Goal: Complete application form

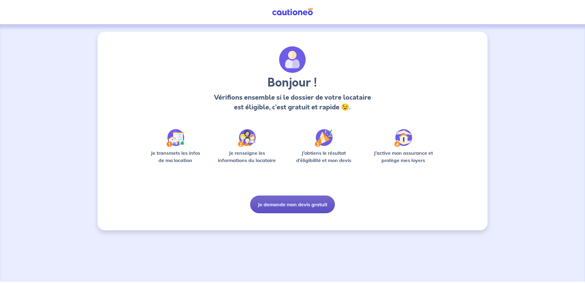
click at [307, 203] on button "Je demande mon devis gratuit" at bounding box center [292, 205] width 85 height 18
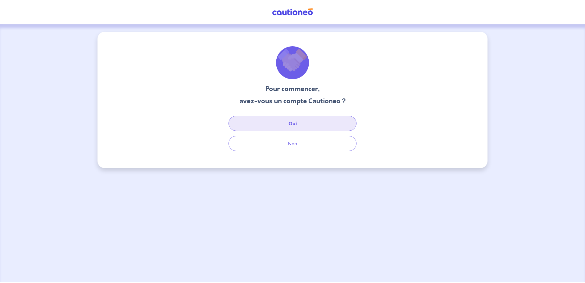
click at [294, 125] on button "Oui" at bounding box center [292, 123] width 128 height 15
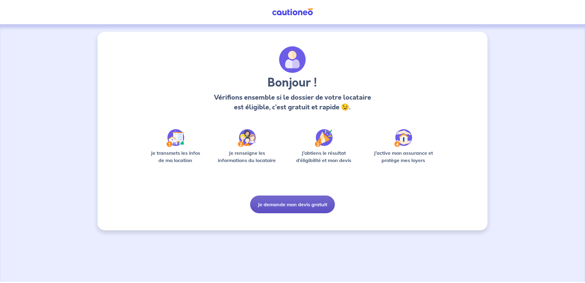
click at [305, 209] on button "Je demande mon devis gratuit" at bounding box center [292, 205] width 85 height 18
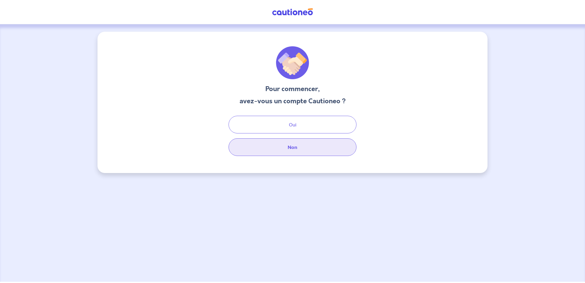
click at [305, 146] on button "Non" at bounding box center [292, 147] width 128 height 18
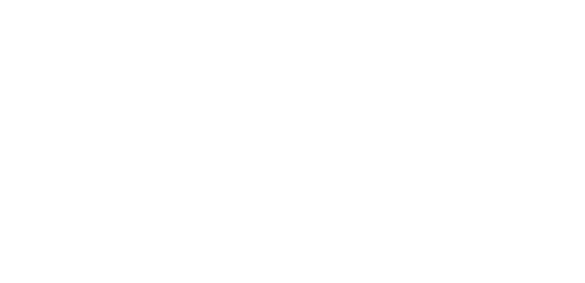
select select "FR"
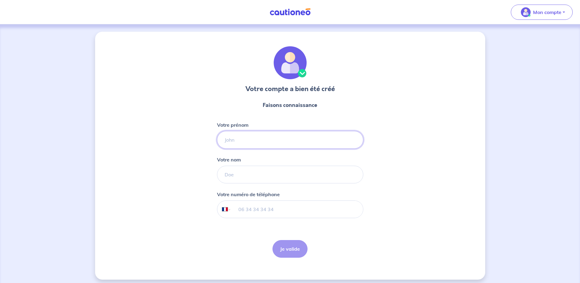
click at [311, 139] on input "Votre prénom" at bounding box center [290, 140] width 146 height 18
type input "[PERSON_NAME]"
click at [285, 181] on input "Votre nom" at bounding box center [290, 175] width 146 height 18
type input "Sauve"
click at [290, 204] on input "tel" at bounding box center [297, 209] width 132 height 17
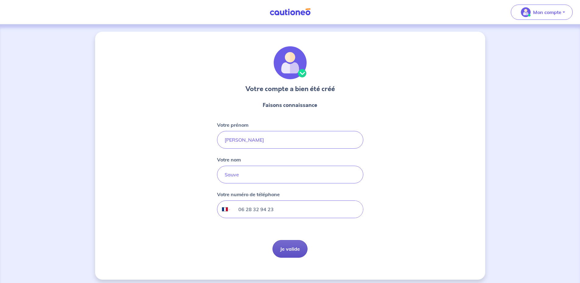
type input "06 28 32 94 23"
click at [299, 249] on button "Je valide" at bounding box center [289, 249] width 35 height 18
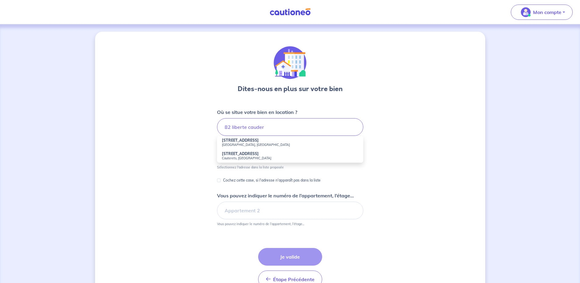
click at [241, 142] on strong "[STREET_ADDRESS]" at bounding box center [240, 140] width 37 height 5
type input "[STREET_ADDRESS]"
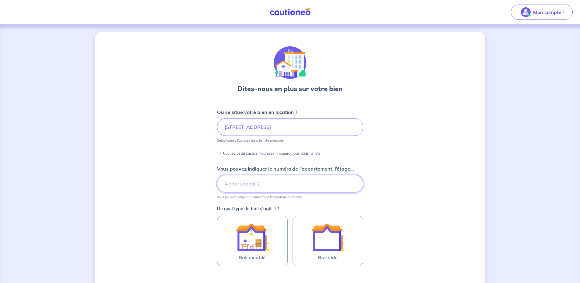
click at [279, 188] on input "Vous pouvez indiquer le numéro de l’appartement, l’étage..." at bounding box center [290, 184] width 146 height 18
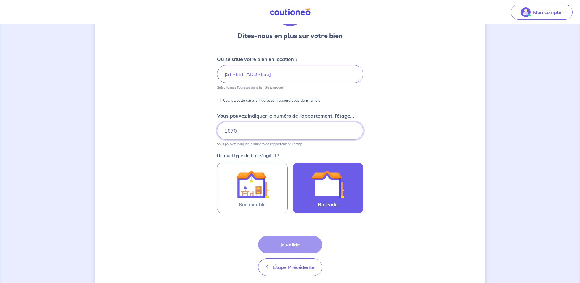
scroll to position [62, 0]
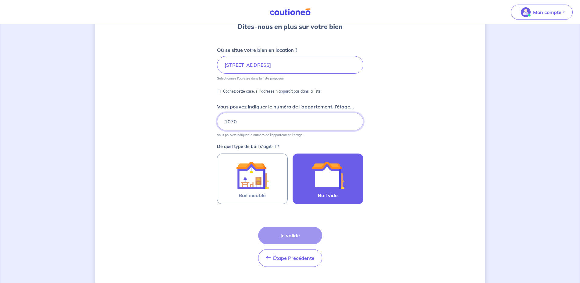
type input "1070"
click at [339, 190] on img at bounding box center [327, 175] width 33 height 33
click at [0, 0] on input "Bail vide" at bounding box center [0, 0] width 0 height 0
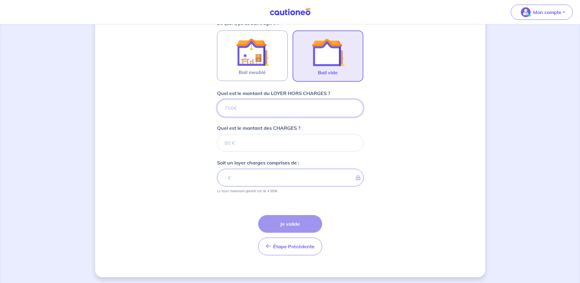
scroll to position [187, 0]
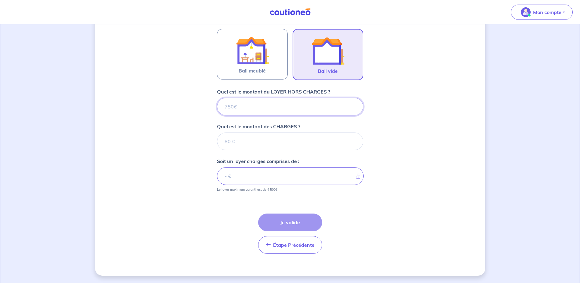
click at [306, 109] on input "Quel est le montant du LOYER HORS CHARGES ?" at bounding box center [290, 107] width 146 height 18
click at [259, 104] on input "Quel est le montant du LOYER HORS CHARGES ?" at bounding box center [290, 107] width 146 height 18
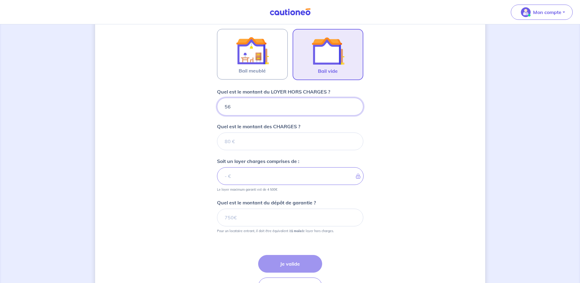
type input "560"
click at [245, 144] on input "Quel est le montant des CHARGES ?" at bounding box center [290, 141] width 146 height 18
type input "75"
type input "635"
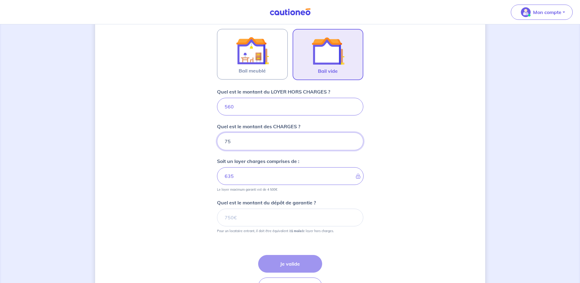
type input "75"
click at [281, 219] on input "Quel est le montant du dépôt de garantie ?" at bounding box center [290, 218] width 146 height 18
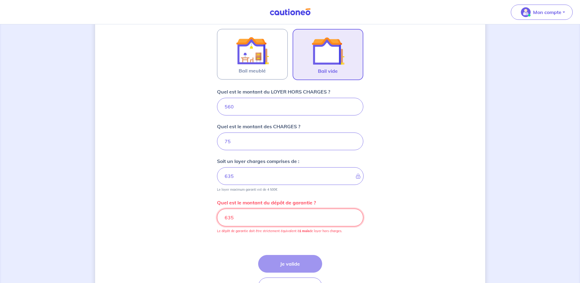
drag, startPoint x: 233, startPoint y: 218, endPoint x: 213, endPoint y: 218, distance: 19.2
click at [217, 218] on input "635" at bounding box center [290, 218] width 146 height 18
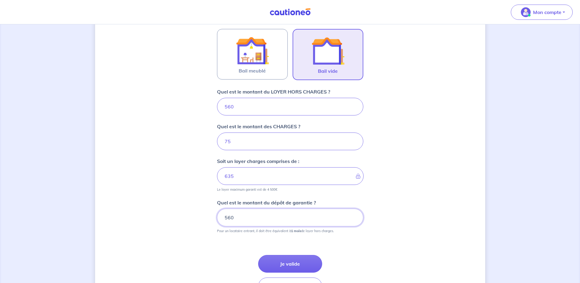
scroll to position [228, 0]
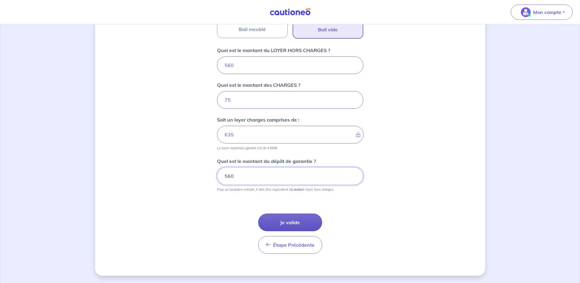
type input "560"
click at [299, 221] on button "Je valide" at bounding box center [290, 222] width 64 height 18
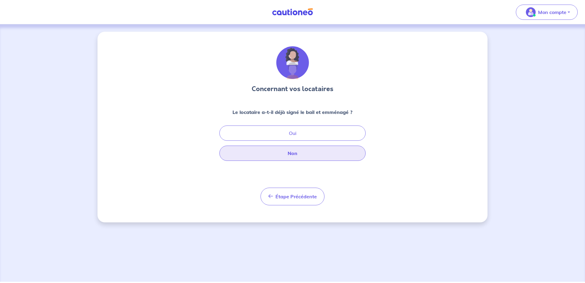
click at [298, 153] on button "Non" at bounding box center [292, 153] width 146 height 15
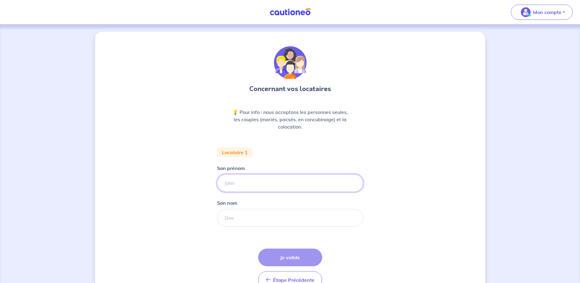
click at [289, 188] on input "Son prénom" at bounding box center [290, 183] width 146 height 18
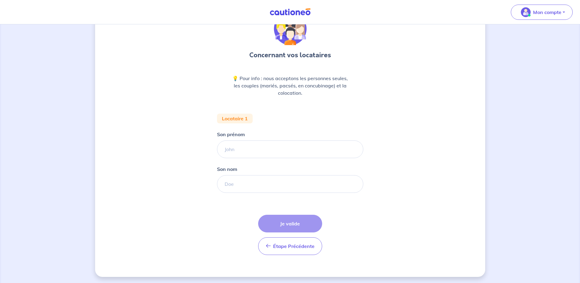
scroll to position [35, 0]
click at [287, 148] on input "Son prénom" at bounding box center [290, 148] width 146 height 18
click at [268, 145] on input "Son prénom" at bounding box center [290, 148] width 146 height 18
type input "[PERSON_NAME]"
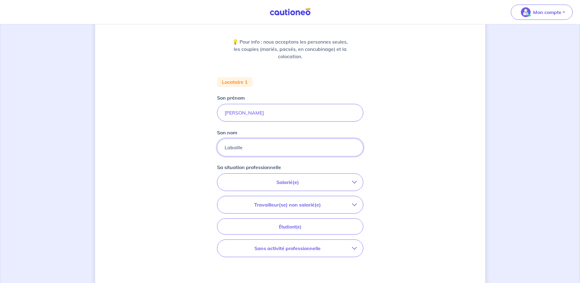
scroll to position [97, 0]
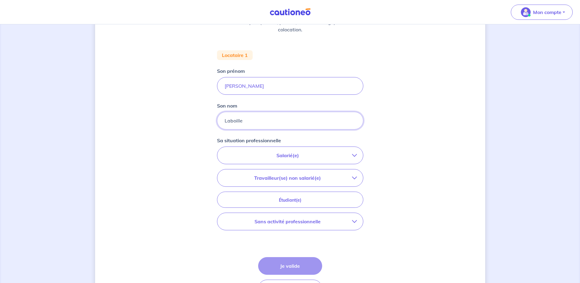
type input "Laboille"
click at [330, 154] on p "Salarié(e)" at bounding box center [287, 155] width 129 height 7
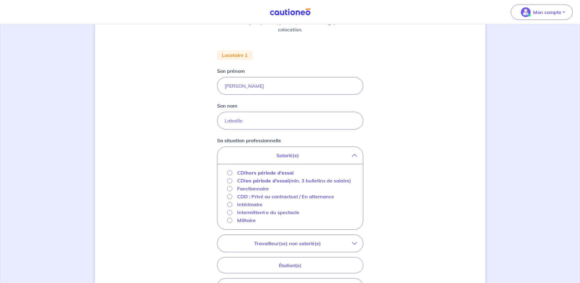
click at [256, 192] on p "Fonctionnaire" at bounding box center [253, 188] width 32 height 7
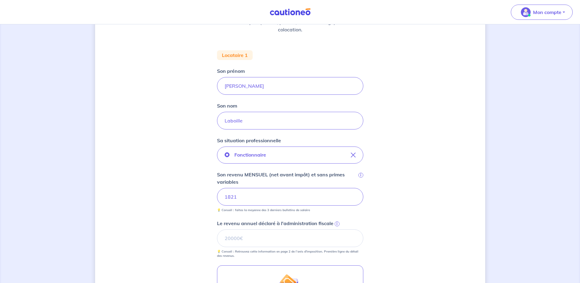
scroll to position [159, 0]
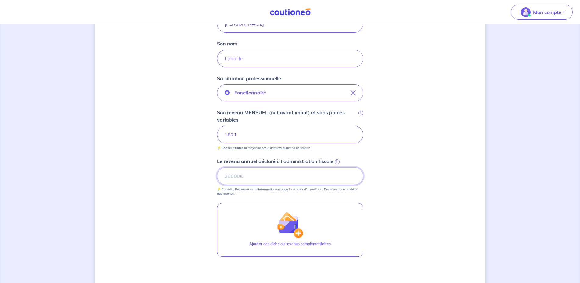
click at [278, 178] on input "Le revenu annuel déclaré à l'administration fiscale i" at bounding box center [290, 176] width 146 height 18
drag, startPoint x: 225, startPoint y: 174, endPoint x: 366, endPoint y: 166, distance: 141.3
click at [362, 167] on input "9133" at bounding box center [290, 176] width 146 height 18
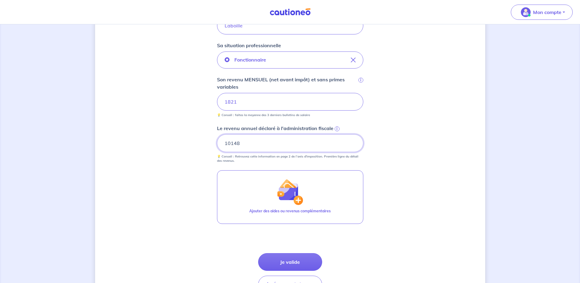
scroll to position [232, 0]
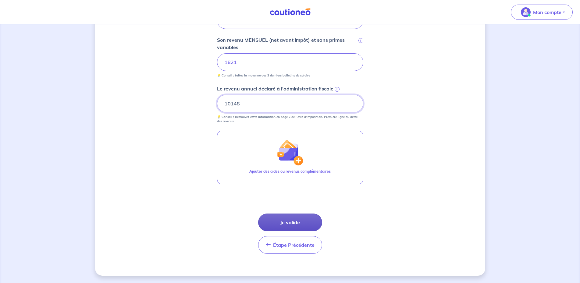
type input "10148"
click at [295, 224] on button "Je valide" at bounding box center [290, 222] width 64 height 18
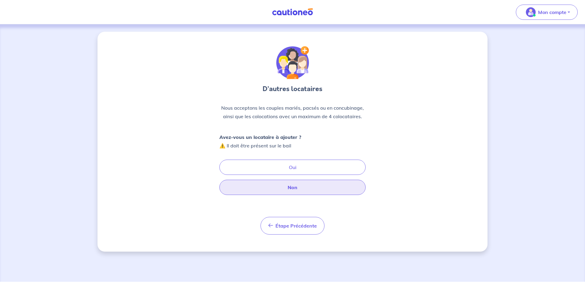
click at [299, 185] on button "Non" at bounding box center [292, 187] width 146 height 15
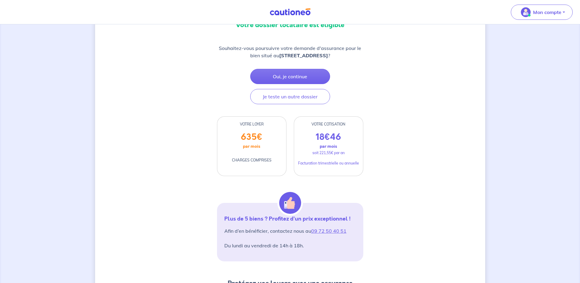
scroll to position [62, 0]
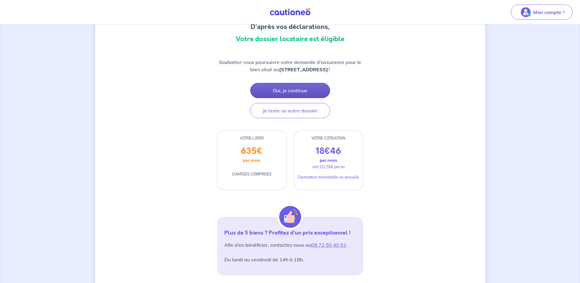
click at [291, 86] on button "Oui, je continue" at bounding box center [290, 90] width 80 height 15
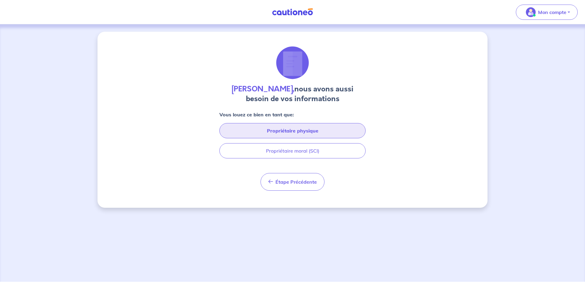
click at [312, 129] on button "Propriétaire physique" at bounding box center [292, 130] width 146 height 15
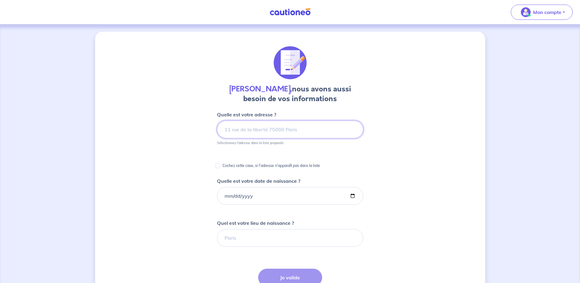
click at [267, 127] on input at bounding box center [290, 130] width 146 height 18
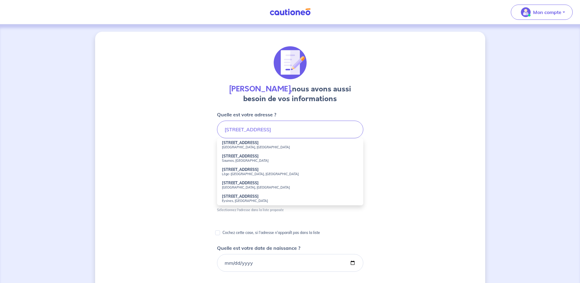
click at [263, 146] on small "[GEOGRAPHIC_DATA], [GEOGRAPHIC_DATA]" at bounding box center [290, 147] width 136 height 4
type input "[STREET_ADDRESS]"
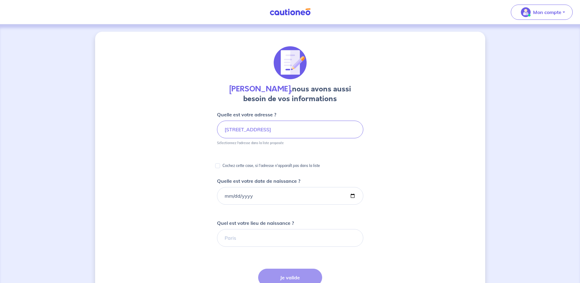
click at [229, 169] on p "Cochez cette case, si l'adresse n'apparaît pas dans la liste" at bounding box center [270, 165] width 97 height 7
click at [220, 168] on input "Cochez cette case, si l'adresse n'apparaît pas dans la liste" at bounding box center [217, 165] width 5 height 5
checkbox input "true"
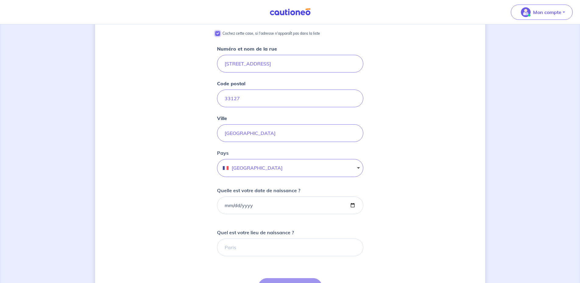
scroll to position [93, 0]
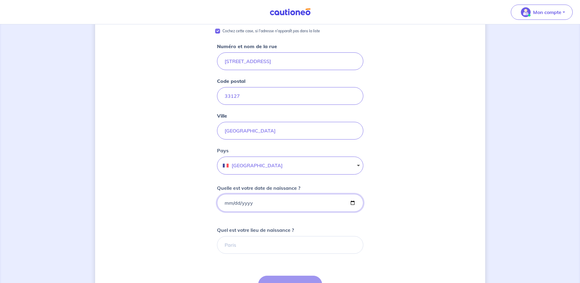
click at [278, 205] on input "Quelle est votre date de naissance ?" at bounding box center [290, 203] width 146 height 18
type input "[DATE]"
click at [262, 247] on input "Quel est votre lieu de naissance ?" at bounding box center [290, 245] width 146 height 18
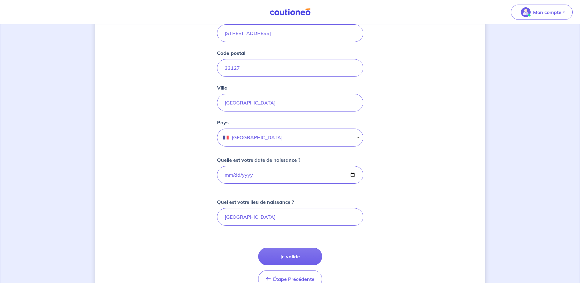
scroll to position [124, 0]
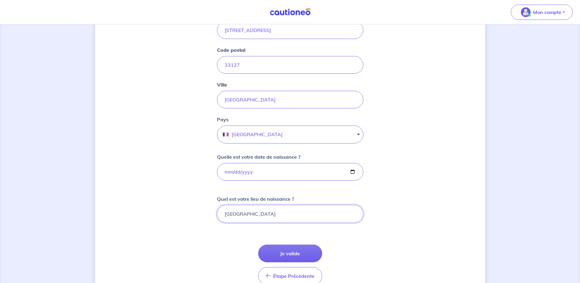
drag, startPoint x: 226, startPoint y: 212, endPoint x: 208, endPoint y: 211, distance: 17.7
click at [217, 211] on input "[GEOGRAPHIC_DATA]" at bounding box center [290, 214] width 146 height 18
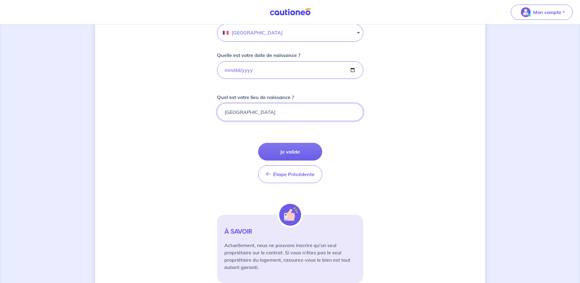
scroll to position [249, 0]
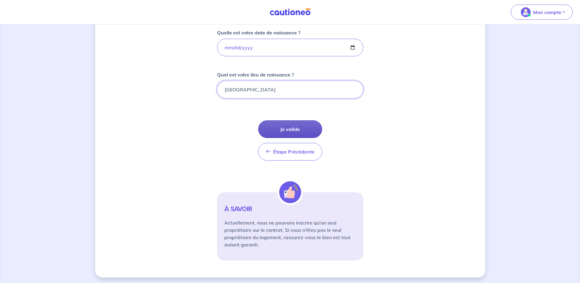
type input "[GEOGRAPHIC_DATA]"
click at [312, 126] on button "Je valide" at bounding box center [290, 129] width 64 height 18
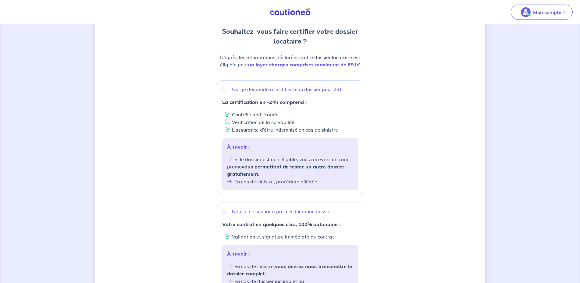
scroll to position [124, 0]
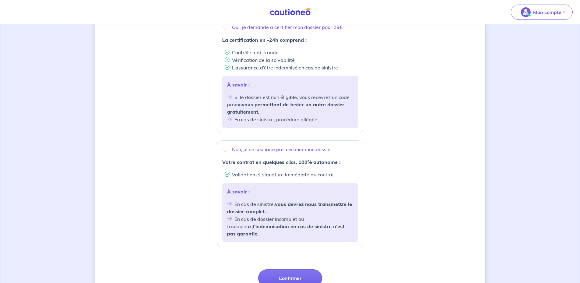
click at [299, 151] on p "Non, je ne souhaite pas certifier mon dossier" at bounding box center [282, 149] width 100 height 7
click at [227, 151] on input "Non, je ne souhaite pas certifier mon dossier" at bounding box center [224, 149] width 5 height 5
radio input "true"
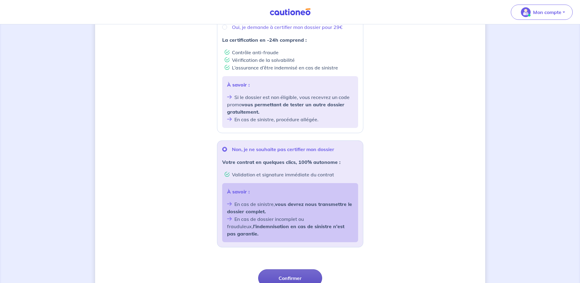
click at [296, 273] on button "Confirmer" at bounding box center [290, 278] width 64 height 18
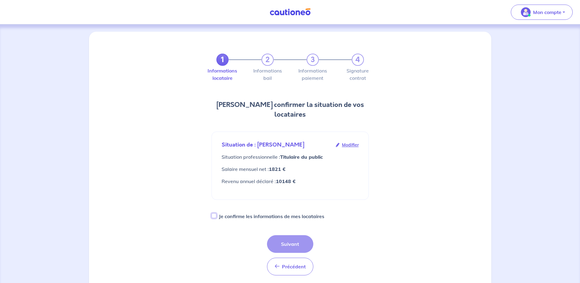
click at [214, 216] on input "Je confirme les informations de mes locataires" at bounding box center [213, 215] width 5 height 5
checkbox input "true"
click at [295, 240] on button "Suivant" at bounding box center [290, 244] width 46 height 18
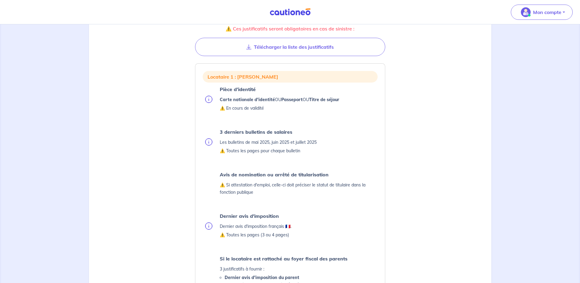
scroll to position [93, 0]
